Goal: Find contact information

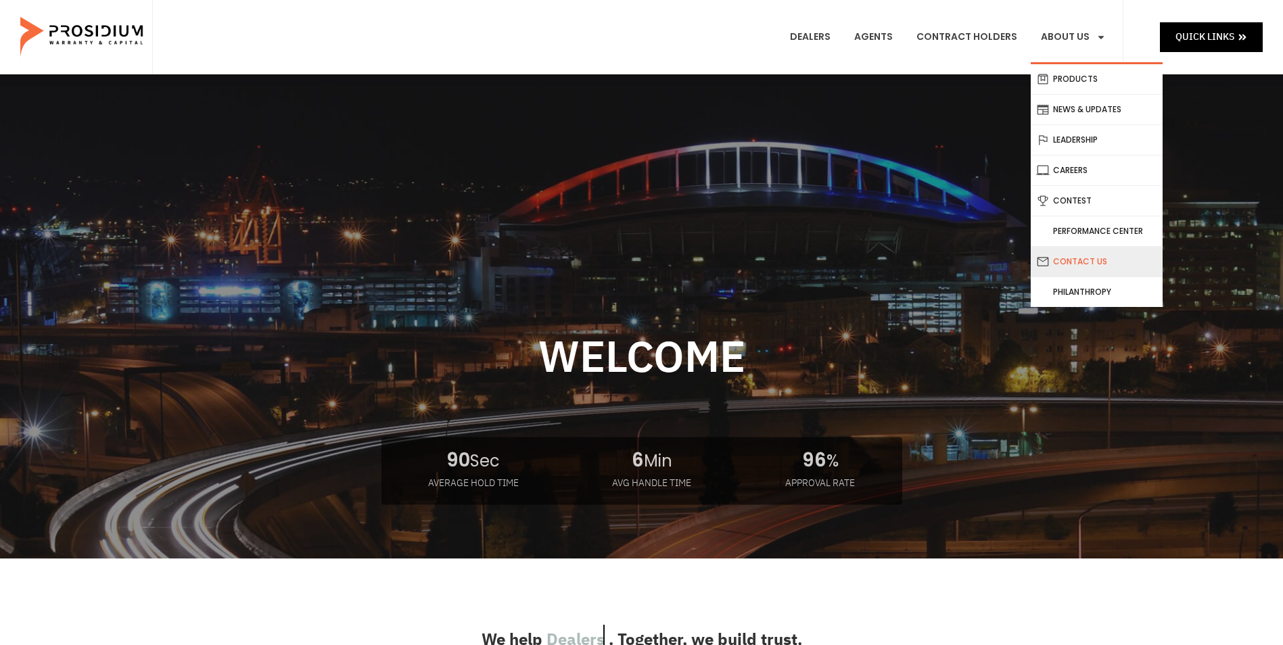
click at [1084, 261] on link "Contact Us" at bounding box center [1097, 262] width 132 height 30
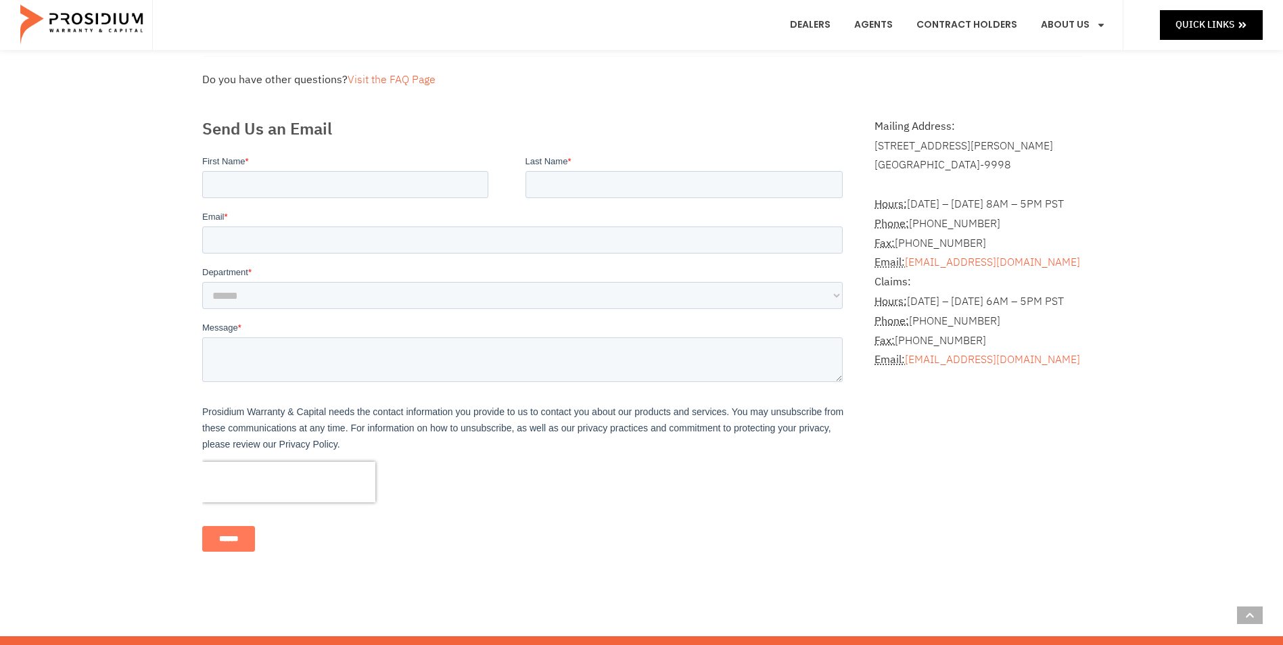
scroll to position [338, 0]
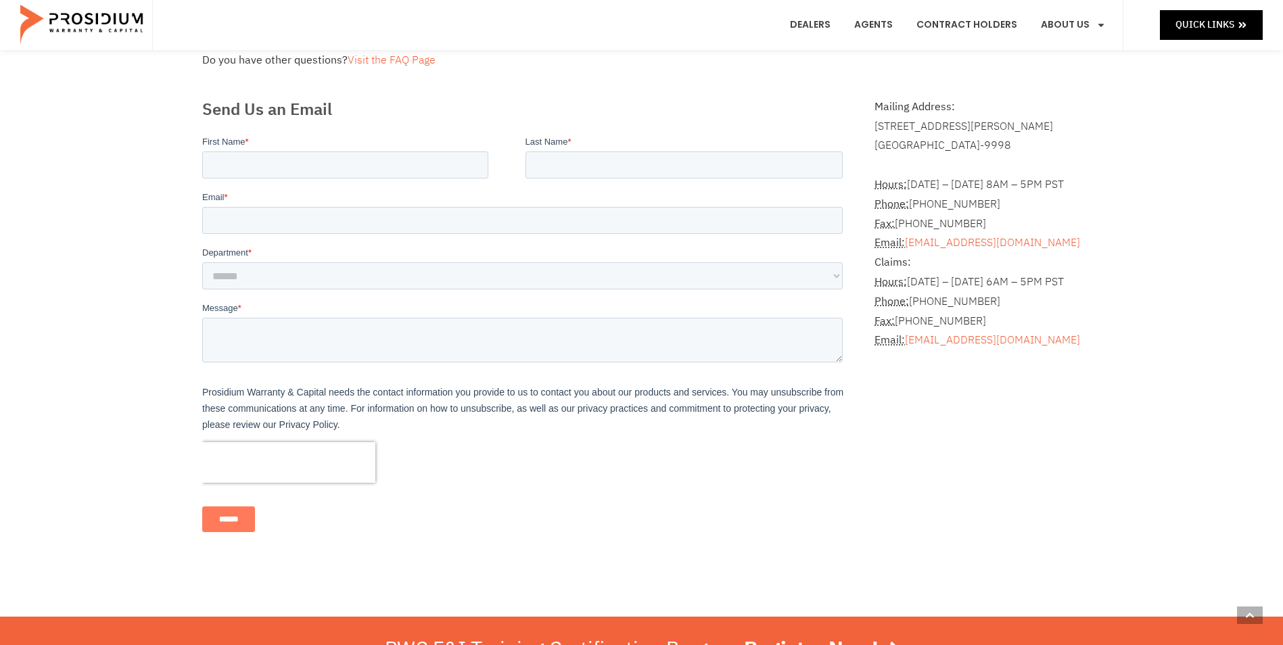
click at [1144, 183] on div "Frequently Asked Questions How can I get a copy of my contract? Please contact …" at bounding box center [641, 176] width 1283 height 881
click at [1023, 203] on address "Hours: [DATE] – [DATE] 8AM – 5PM PST Phone: [PHONE_NUMBER] Fax: [PHONE_NUMBER] …" at bounding box center [977, 253] width 206 height 195
